Goal: Check status: Check status

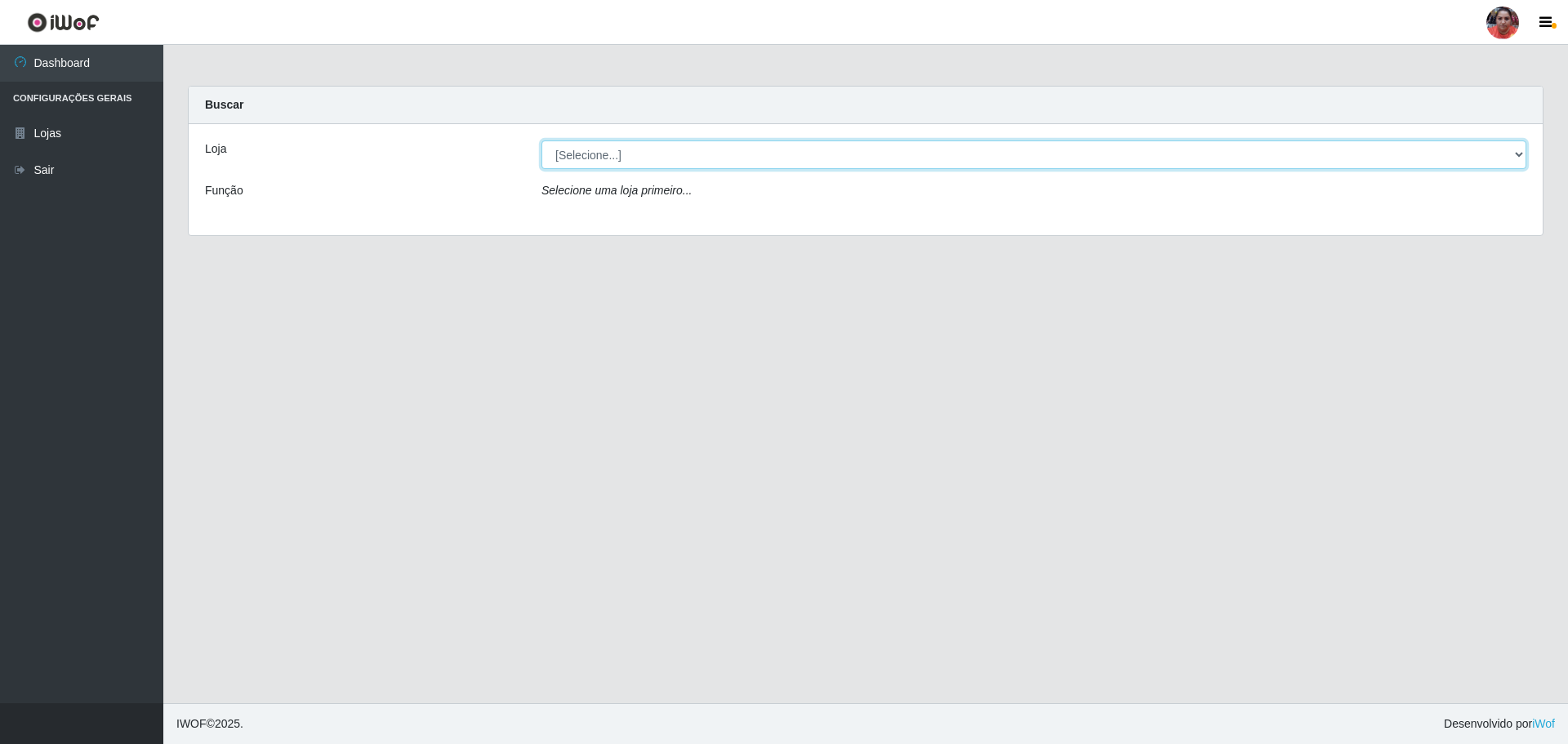
click at [872, 147] on select "[Selecione...] Mar Vermelho - Loja 05" at bounding box center [1034, 154] width 985 height 29
select select "252"
click at [541, 140] on select "[Selecione...] Mar Vermelho - Loja 05" at bounding box center [1034, 154] width 985 height 29
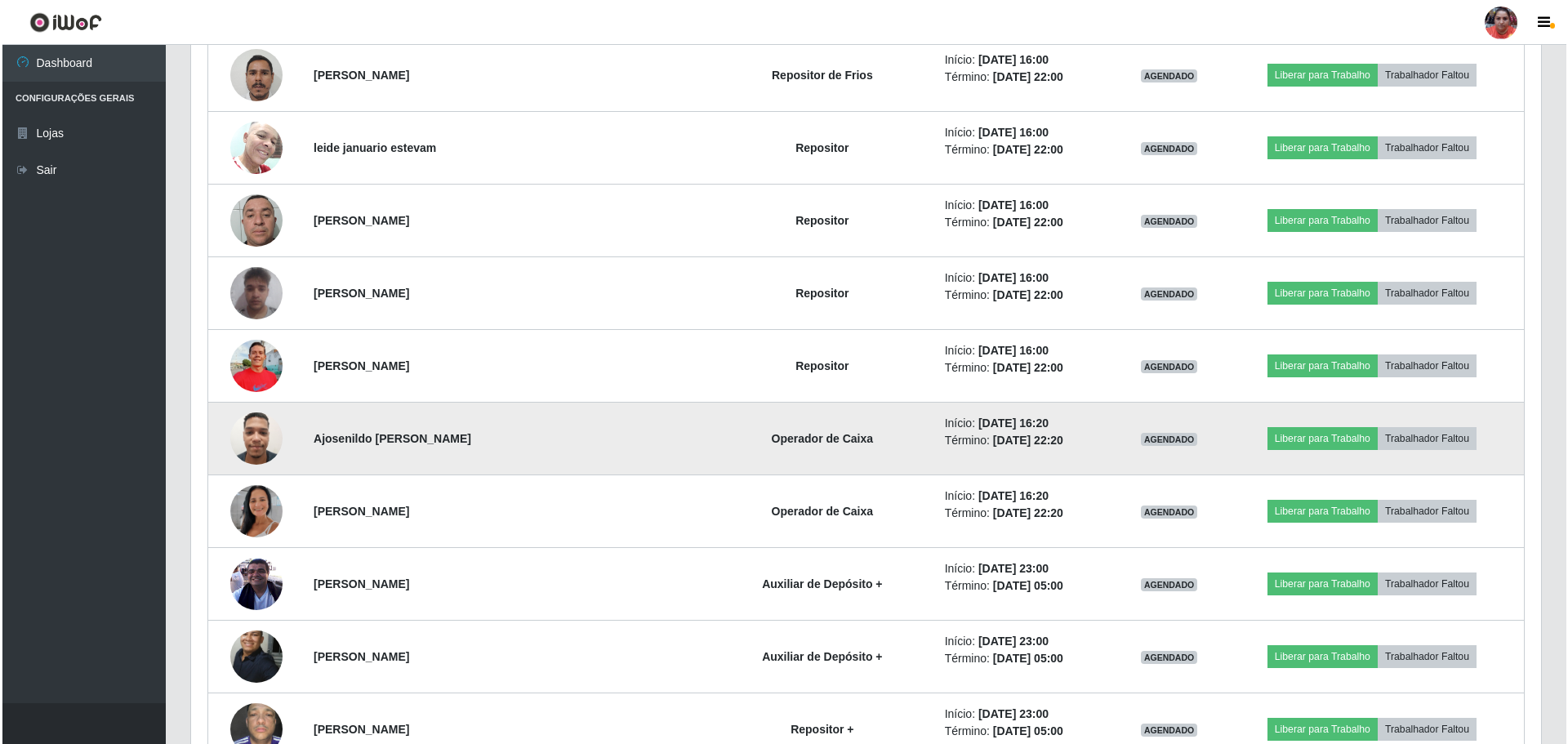
scroll to position [2450, 0]
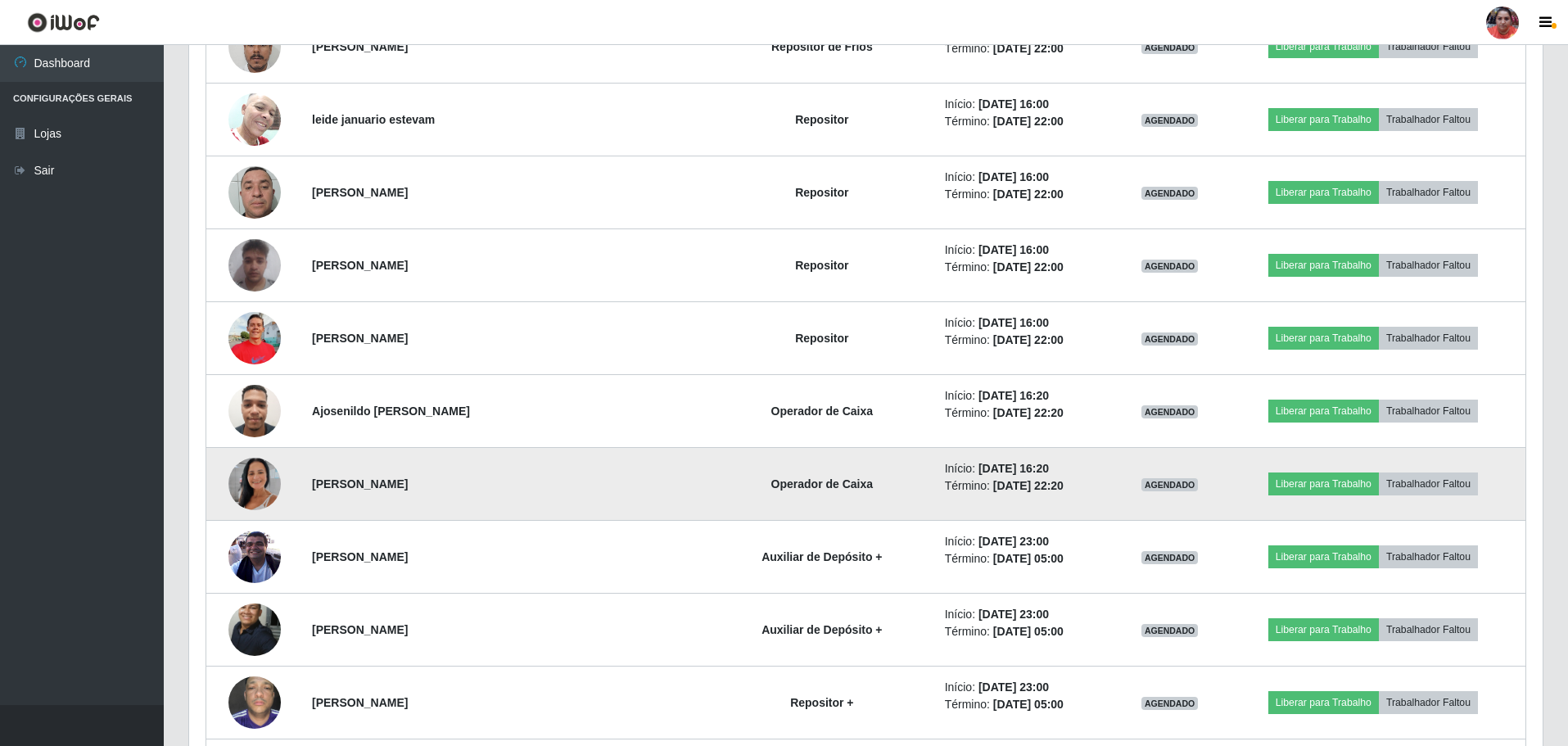
click at [267, 479] on img at bounding box center [254, 484] width 53 height 93
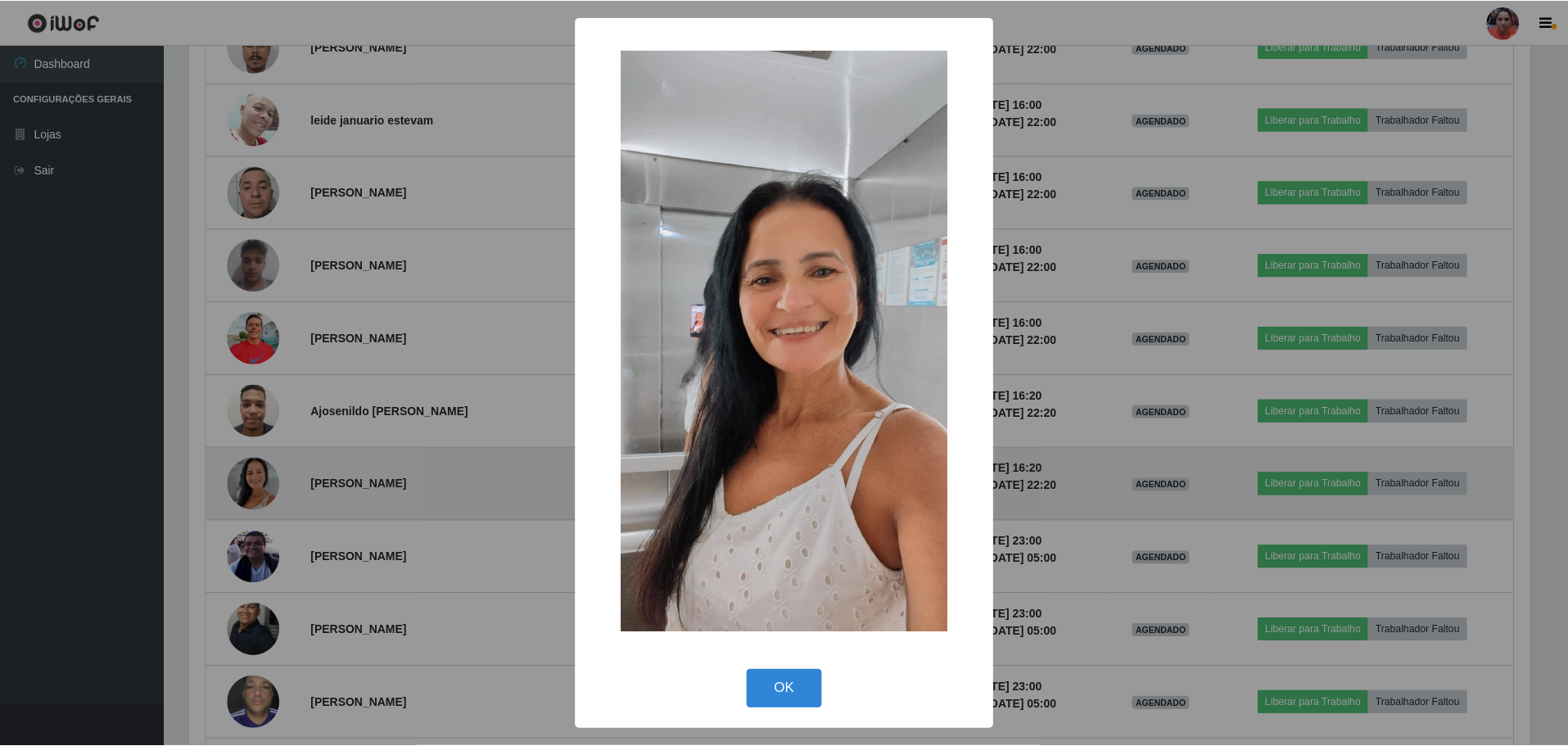
scroll to position [340, 1345]
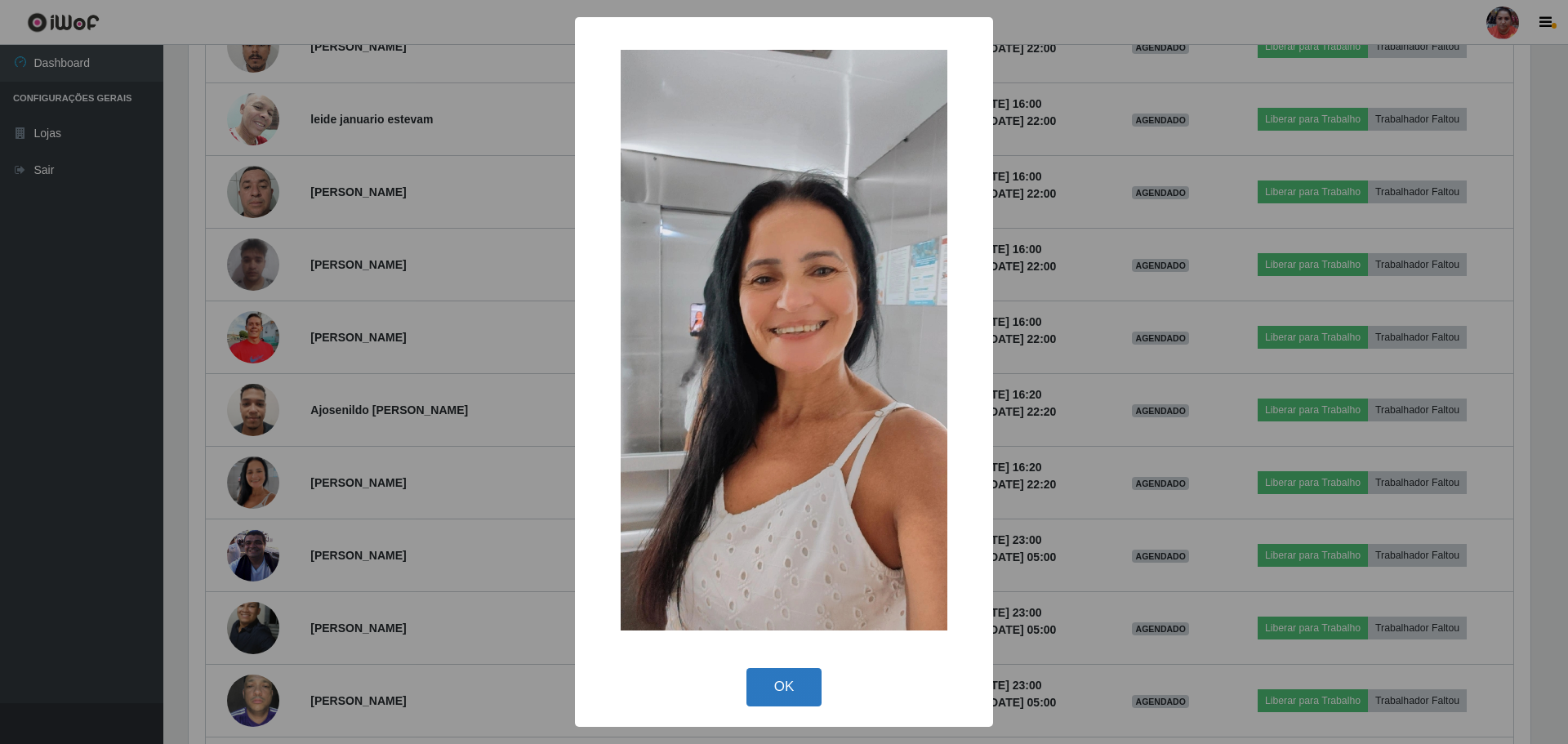
click at [795, 677] on button "OK" at bounding box center [784, 687] width 76 height 38
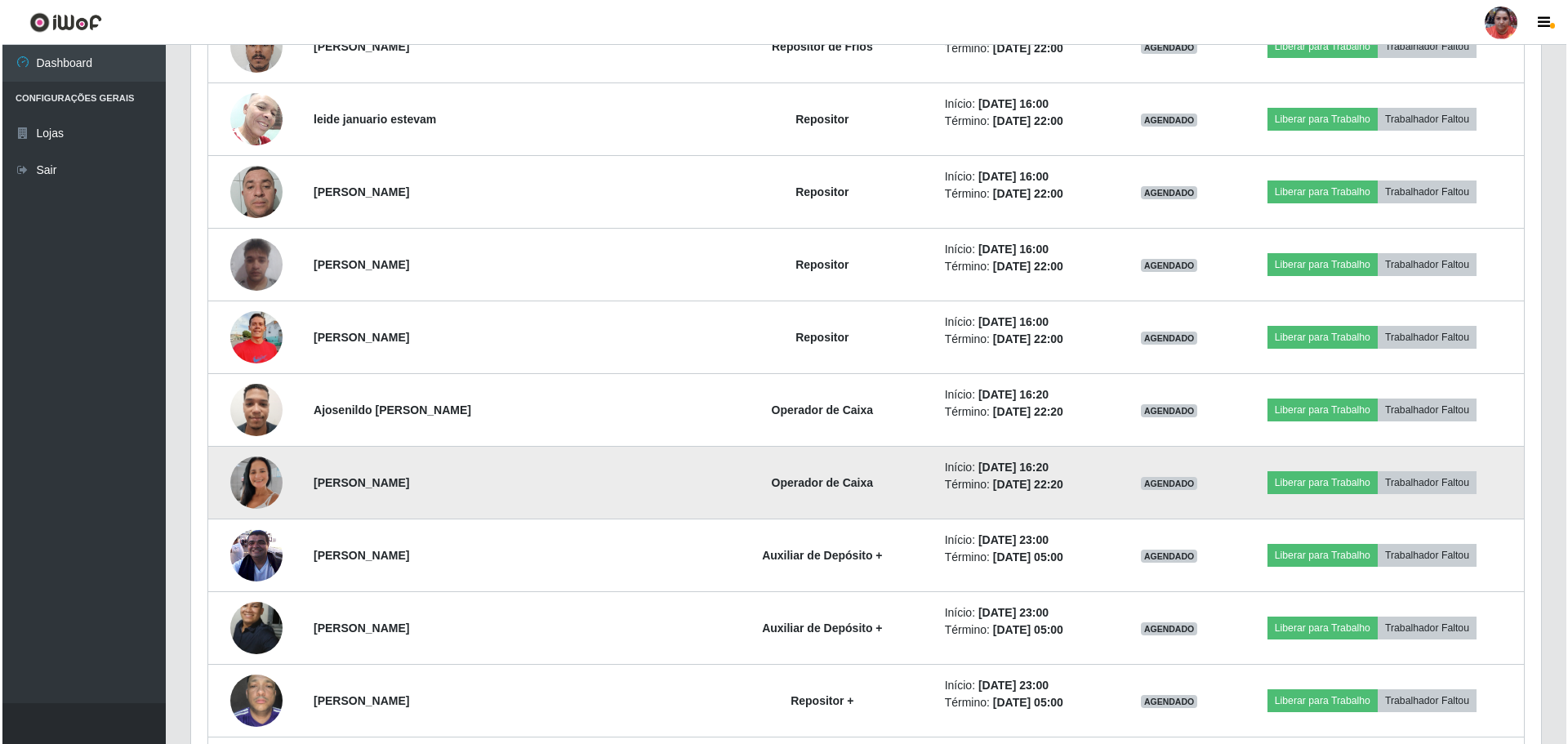
scroll to position [339, 1349]
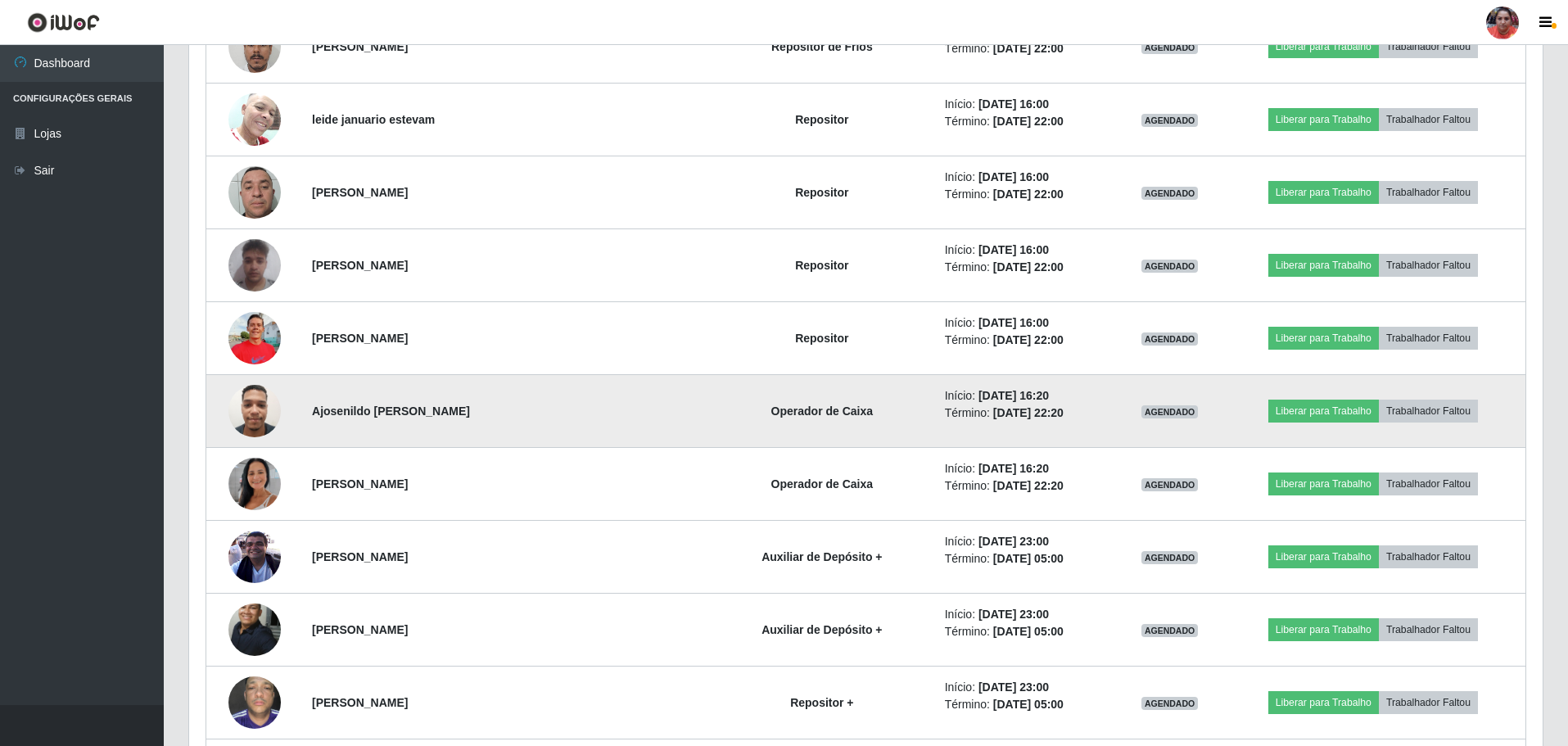
click at [266, 420] on img at bounding box center [254, 411] width 53 height 70
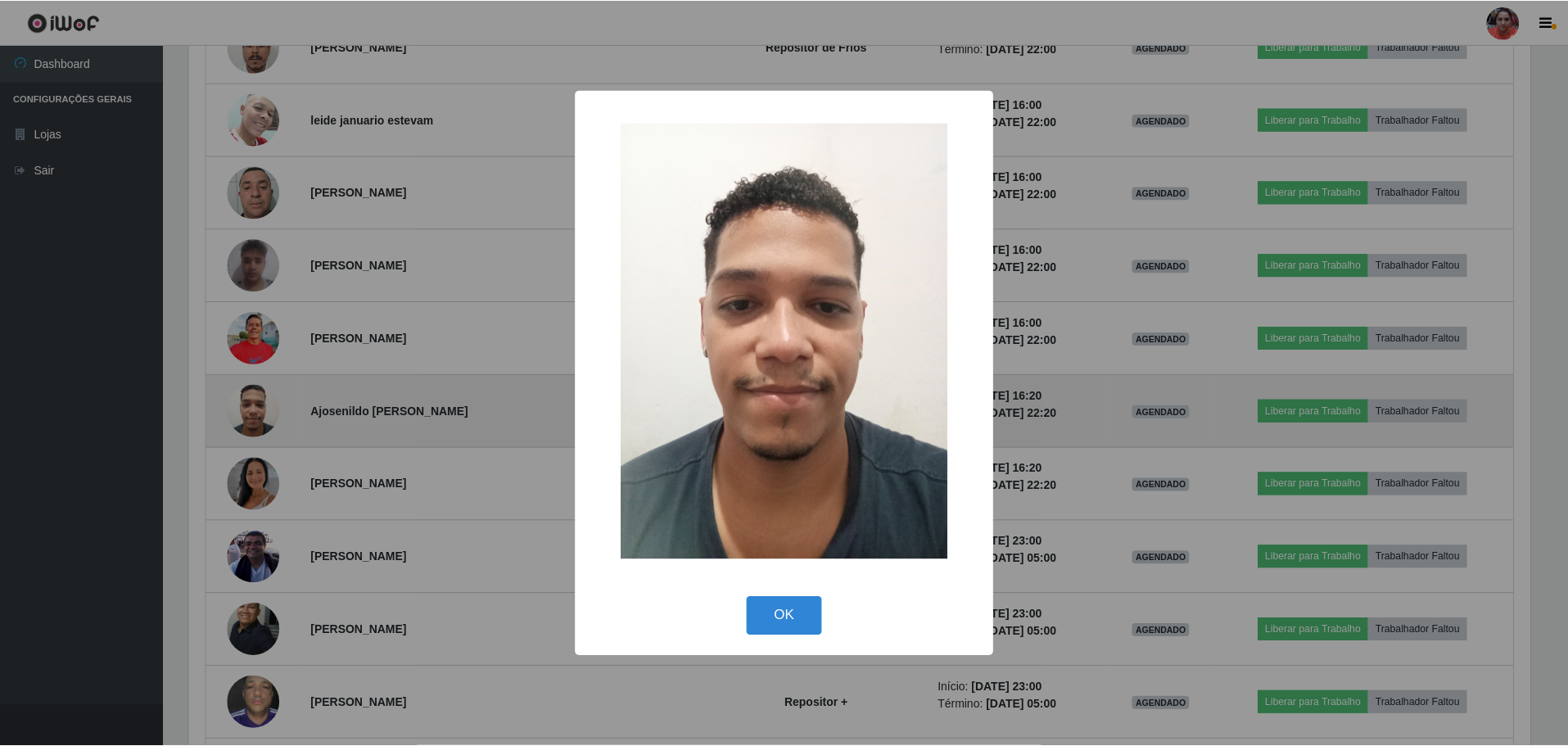
scroll to position [340, 1345]
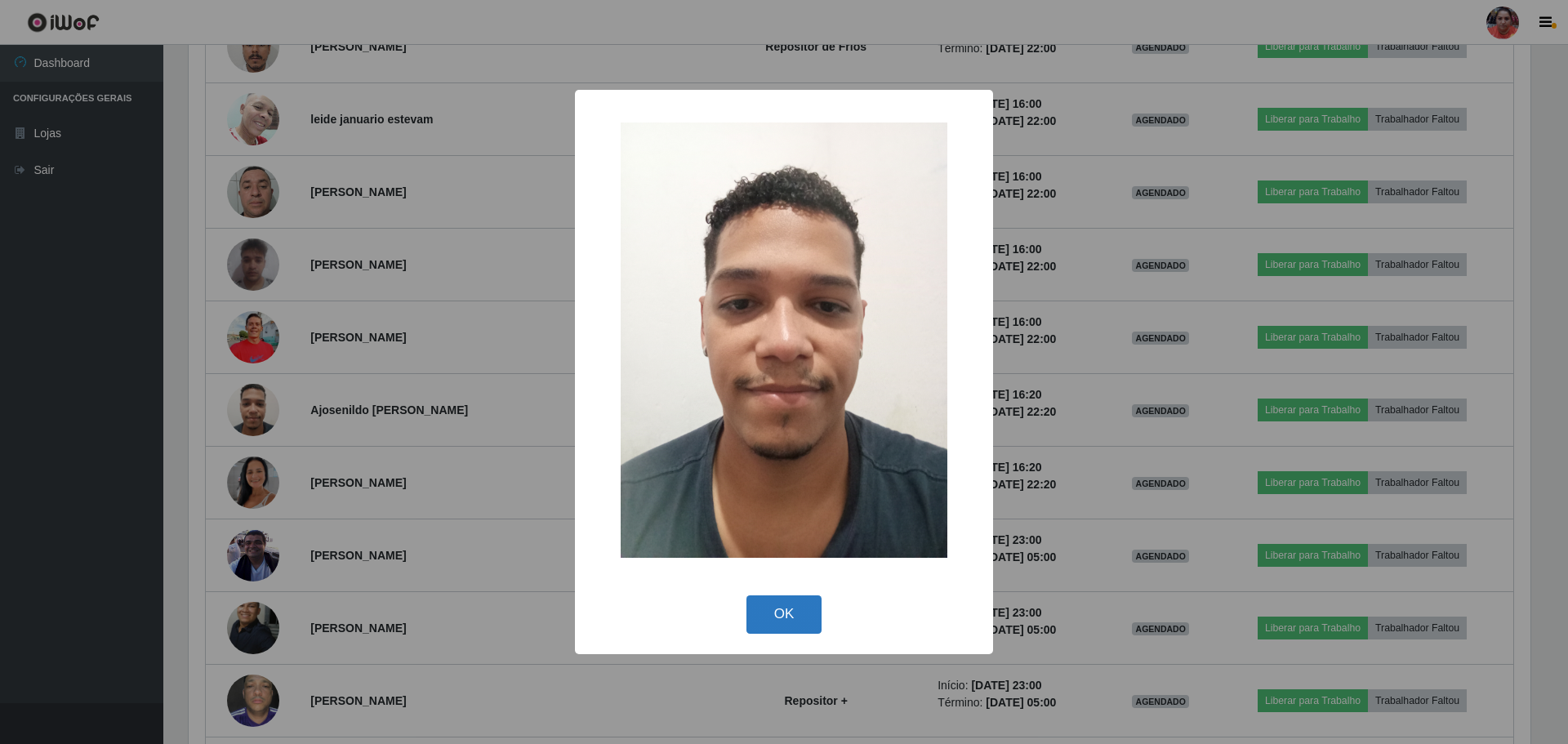
click at [783, 625] on button "OK" at bounding box center [784, 614] width 76 height 38
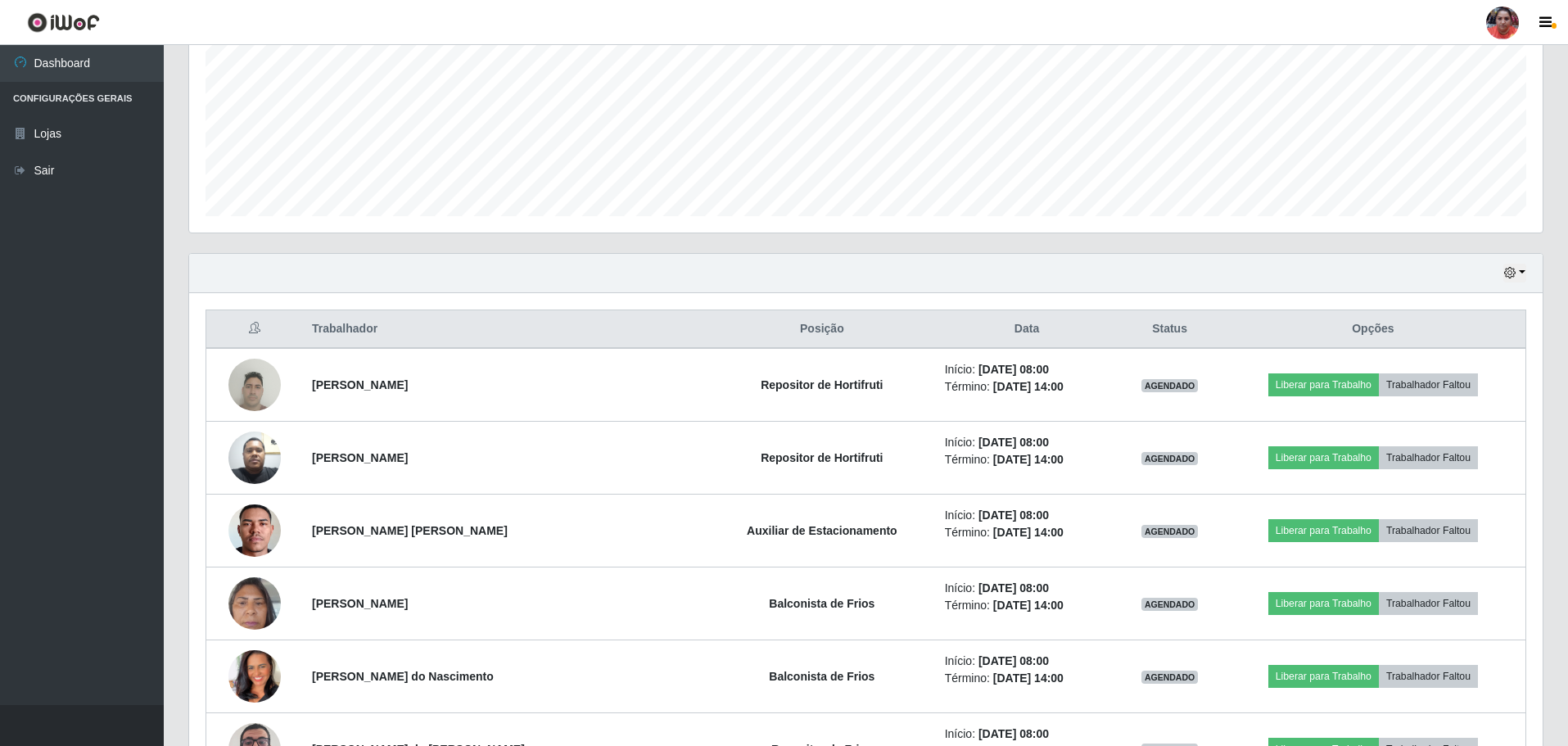
scroll to position [246, 0]
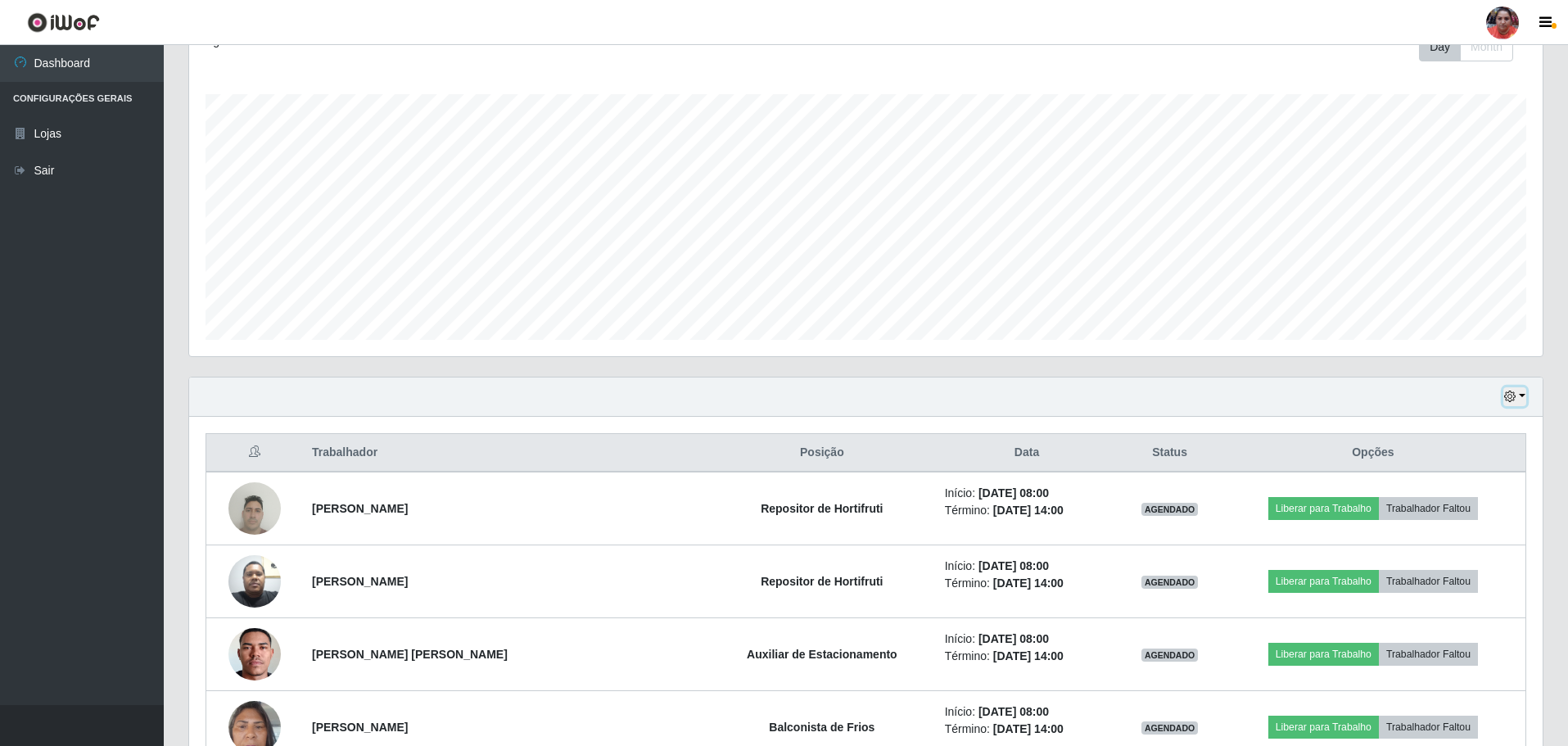
click at [1520, 392] on button "button" at bounding box center [1515, 396] width 23 height 19
click at [1467, 491] on button "3 dias" at bounding box center [1461, 495] width 130 height 34
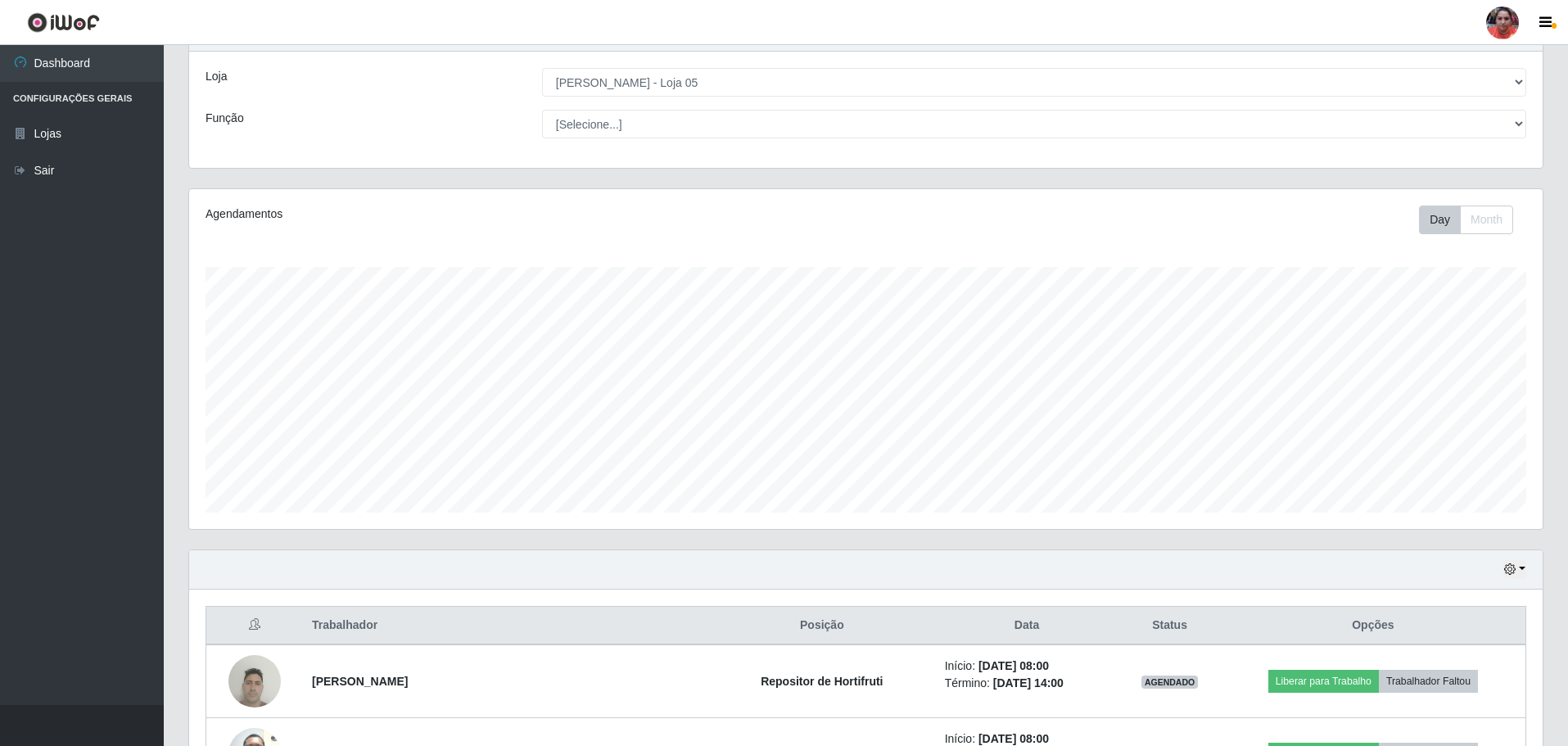
scroll to position [0, 0]
